Goal: Information Seeking & Learning: Understand process/instructions

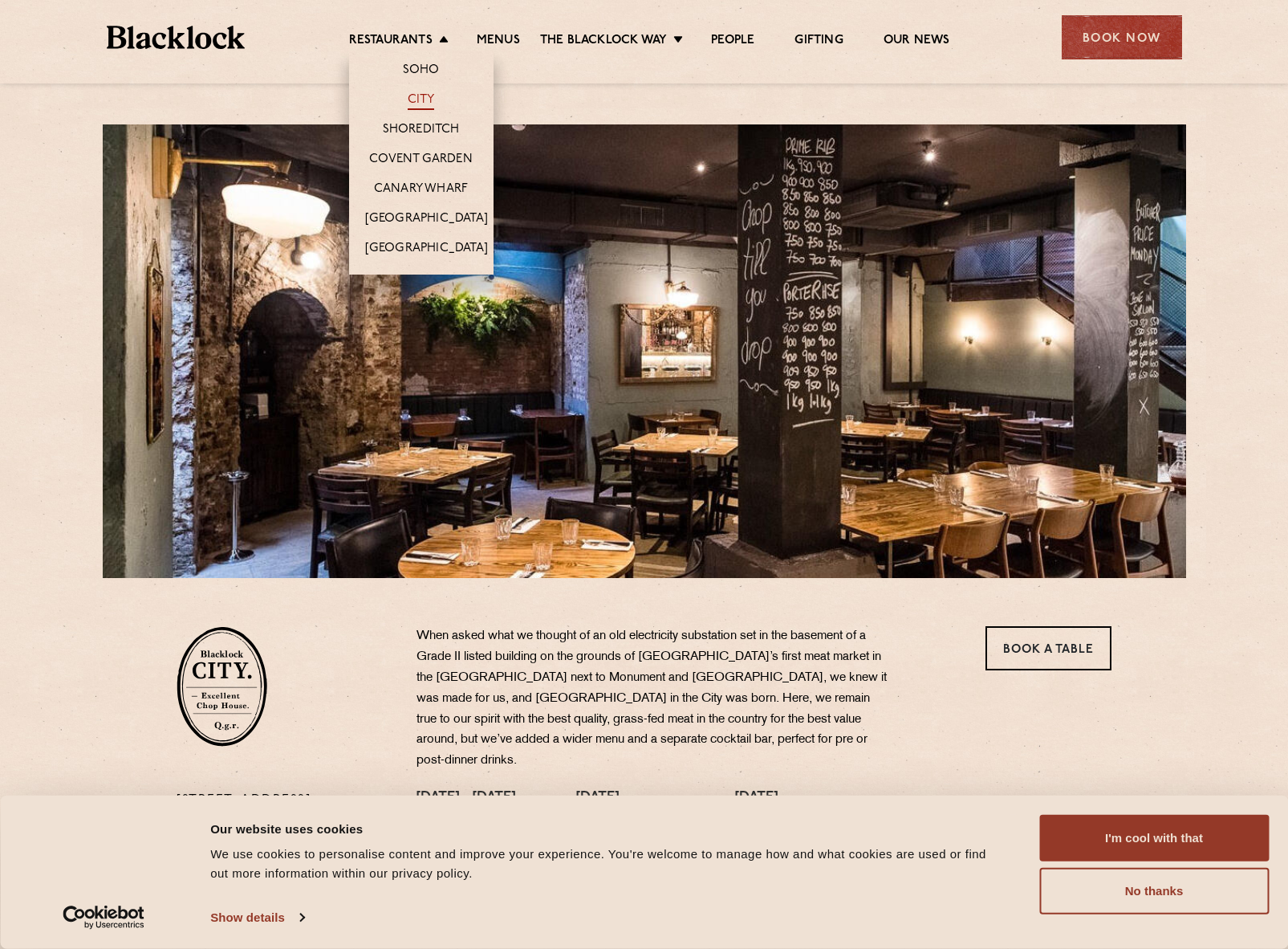
click at [418, 96] on link "City" at bounding box center [422, 102] width 28 height 18
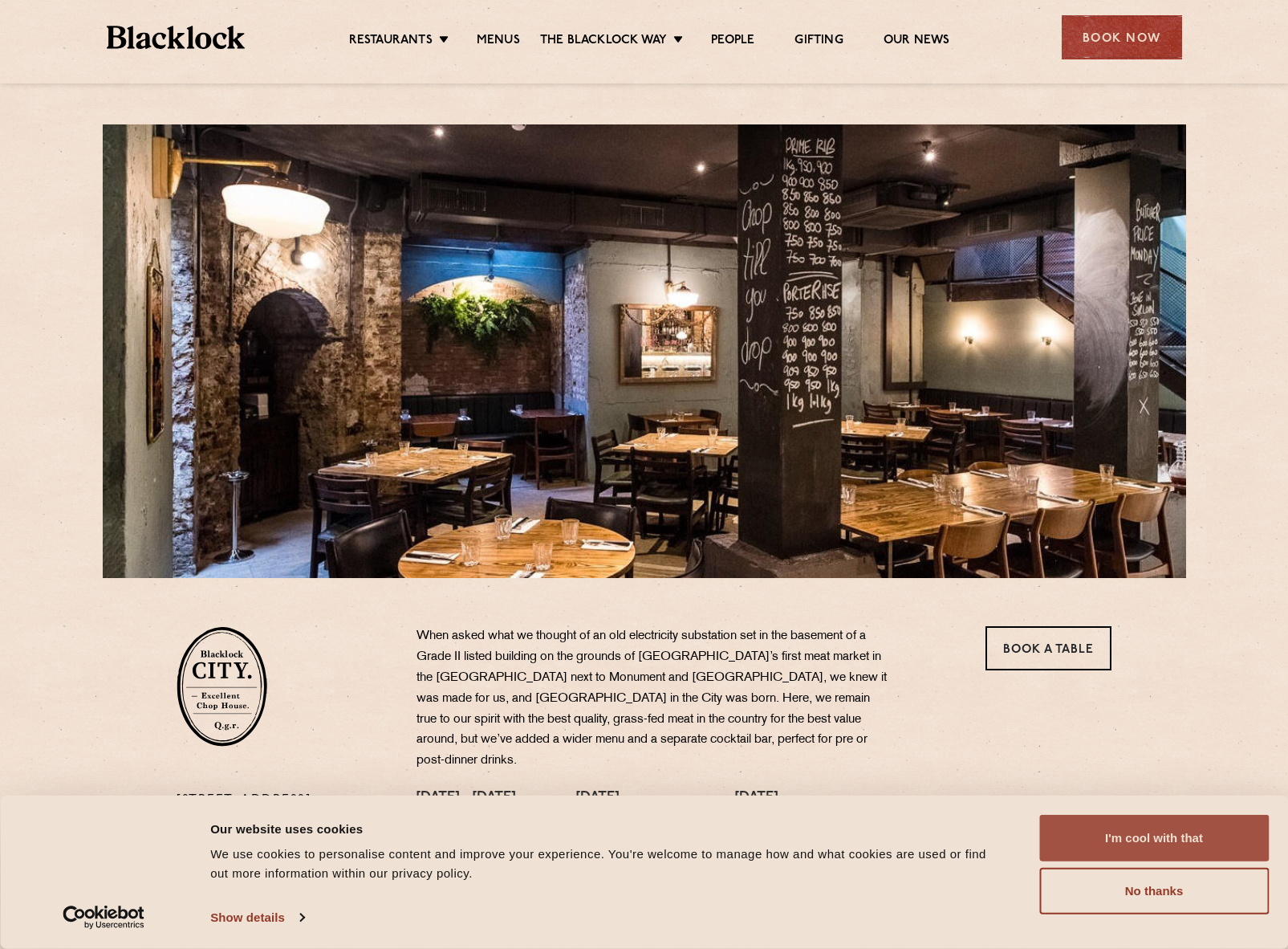
click at [1139, 840] on button "I'm cool with that" at bounding box center [1154, 838] width 230 height 46
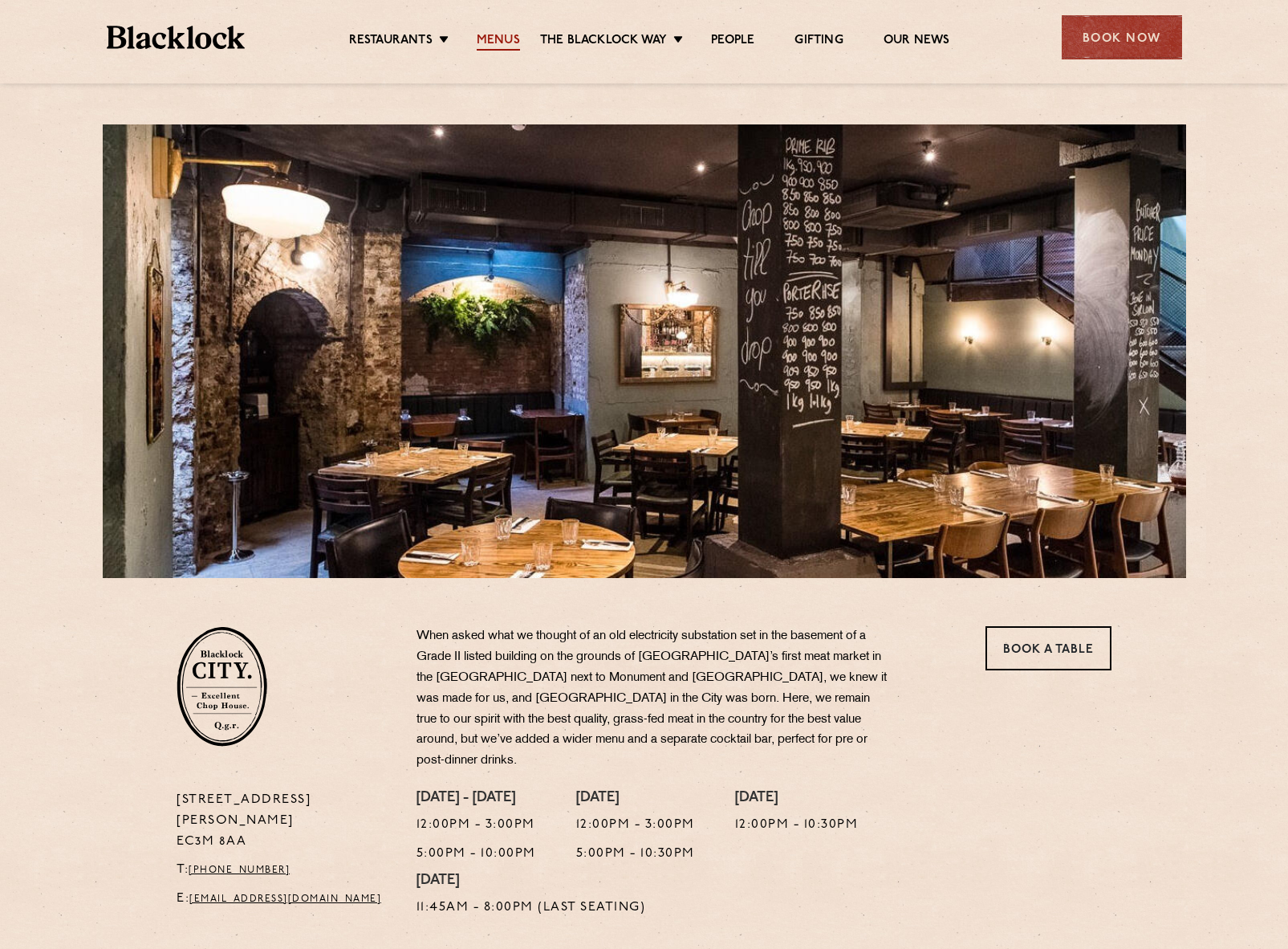
click at [505, 37] on link "Menus" at bounding box center [499, 41] width 43 height 18
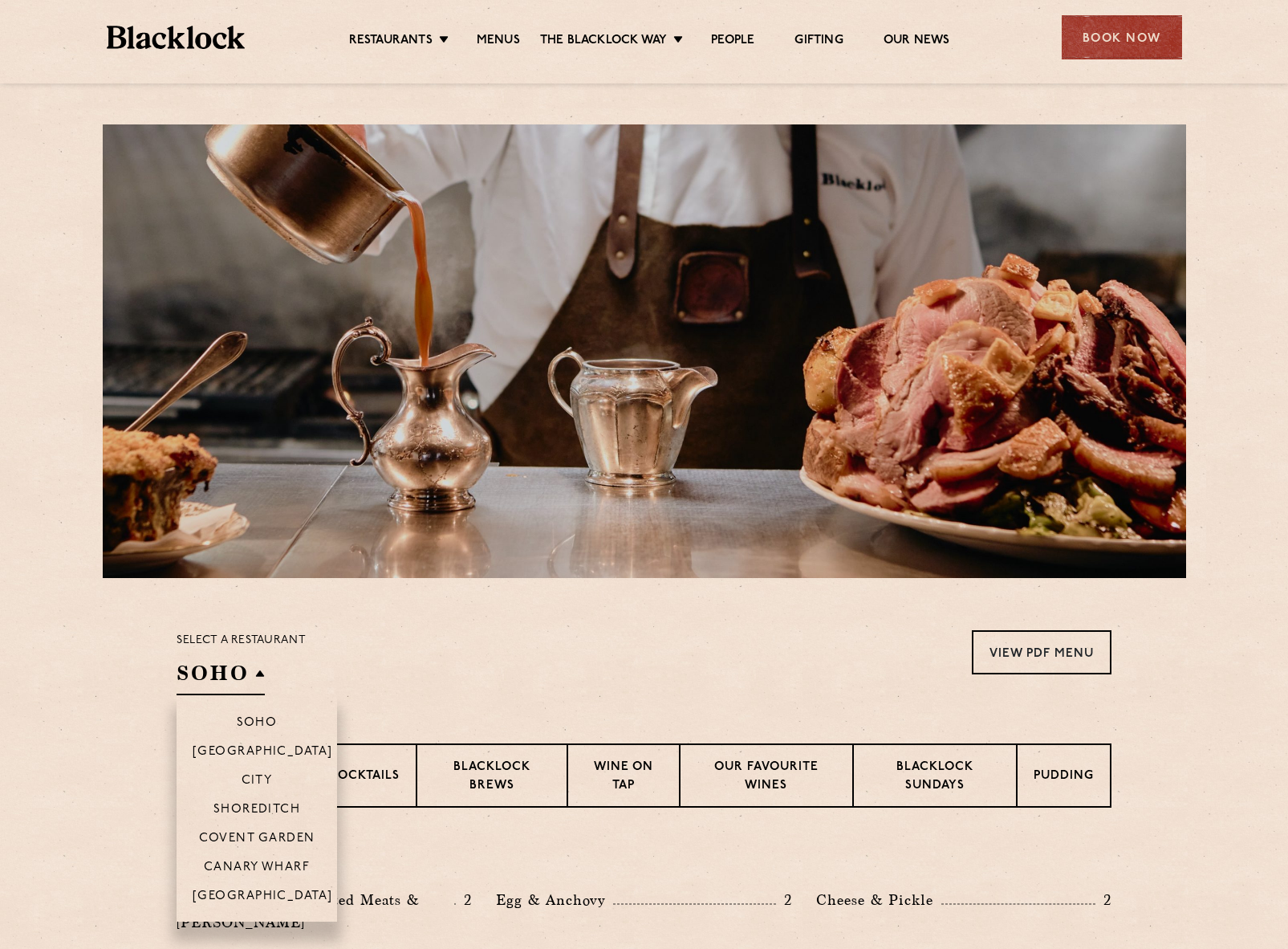
click at [264, 679] on div "Select a restaurant [GEOGRAPHIC_DATA] [GEOGRAPHIC_DATA] [GEOGRAPHIC_DATA] [GEOG…" at bounding box center [240, 662] width 129 height 65
click at [262, 778] on p "City" at bounding box center [257, 781] width 32 height 16
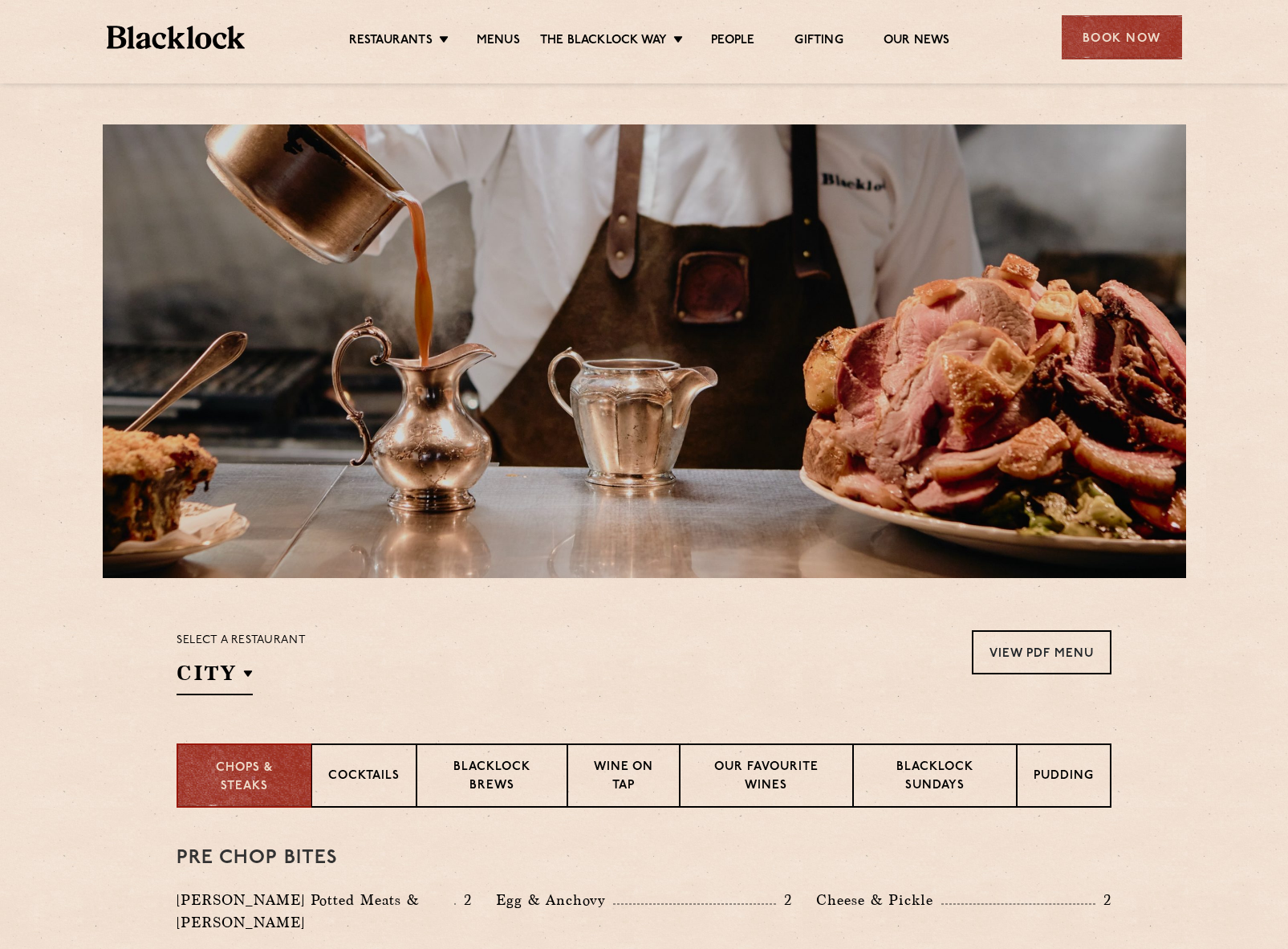
click at [570, 665] on div "Select a restaurant City [GEOGRAPHIC_DATA] [GEOGRAPHIC_DATA] [GEOGRAPHIC_DATA] …" at bounding box center [644, 662] width 935 height 65
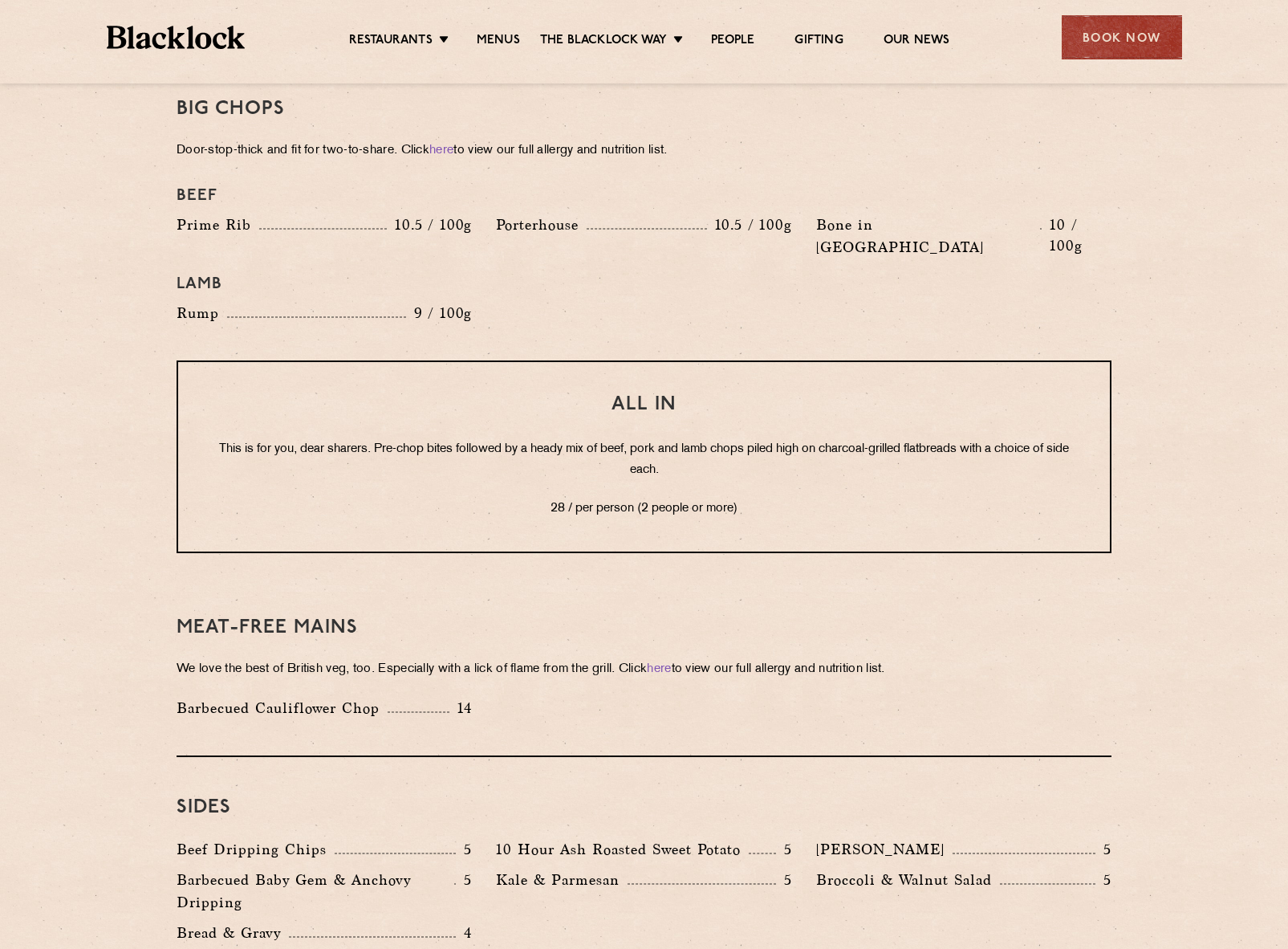
scroll to position [1820, 0]
